Goal: Navigation & Orientation: Understand site structure

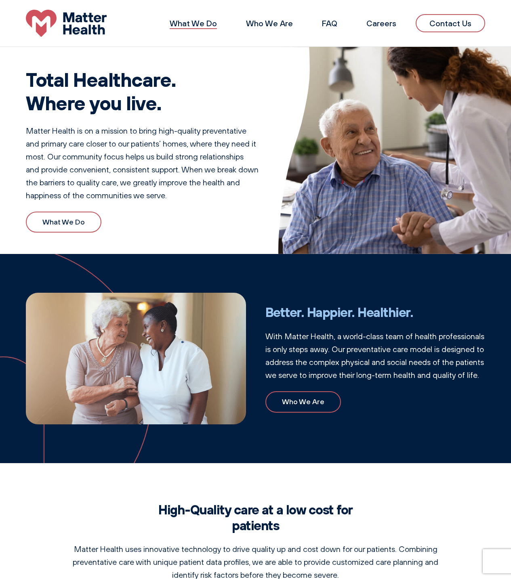
click at [207, 24] on link "What We Do" at bounding box center [193, 23] width 47 height 10
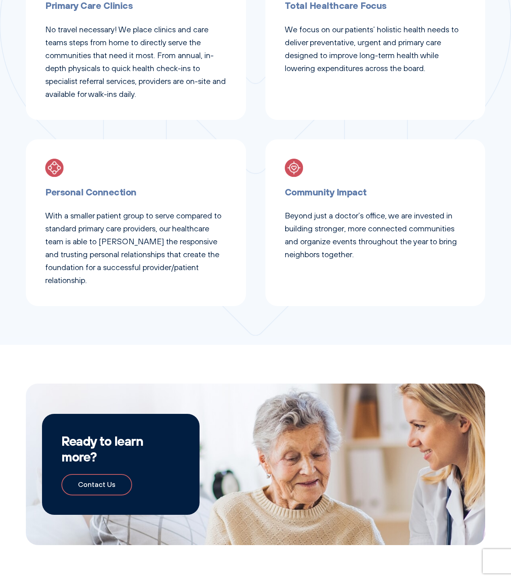
scroll to position [509, 0]
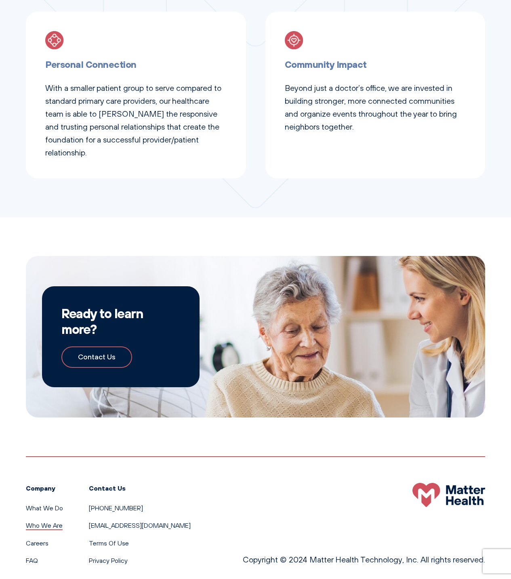
click at [42, 521] on link "Who We Are" at bounding box center [44, 525] width 37 height 8
